Goal: Contribute content: Contribute content

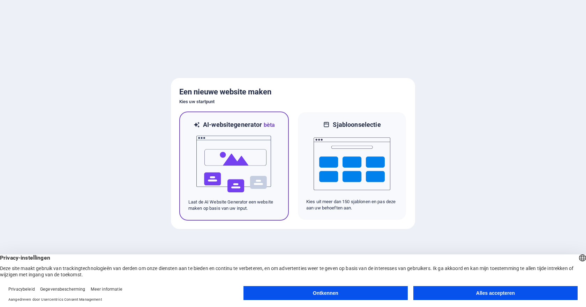
click at [187, 142] on div "AI-websitegenerator bèta Laat de AI Website Generator een website maken op basi…" at bounding box center [233, 166] width 109 height 109
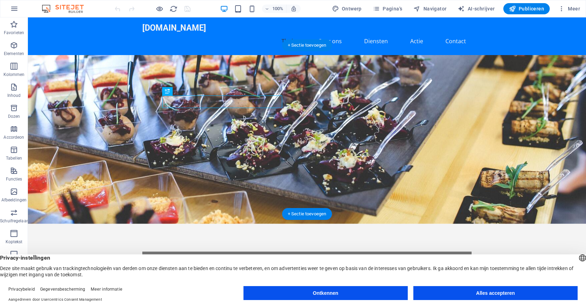
click at [401, 147] on figure at bounding box center [307, 139] width 558 height 169
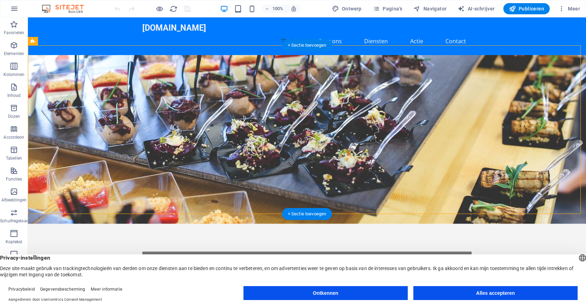
click at [223, 203] on figure at bounding box center [307, 139] width 558 height 169
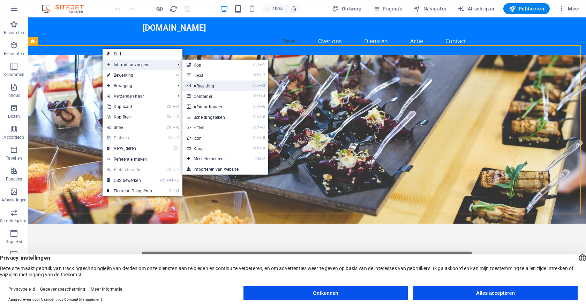
click at [203, 85] on font "Afbeelding" at bounding box center [204, 86] width 21 height 5
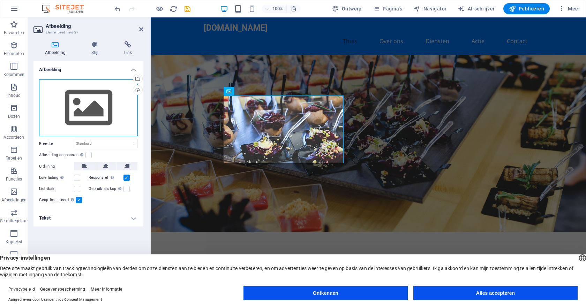
drag, startPoint x: 55, startPoint y: 97, endPoint x: 49, endPoint y: 103, distance: 7.6
click at [49, 103] on div "Sleep bestanden hierheen, klik om bestanden te kiezen of selecteer bestanden ui…" at bounding box center [88, 107] width 99 height 57
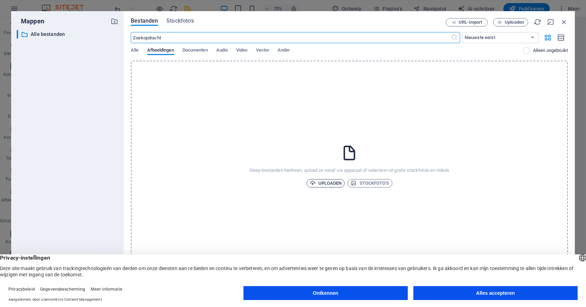
click at [325, 183] on font "Uploaden" at bounding box center [329, 183] width 23 height 5
